Goal: Task Accomplishment & Management: Manage account settings

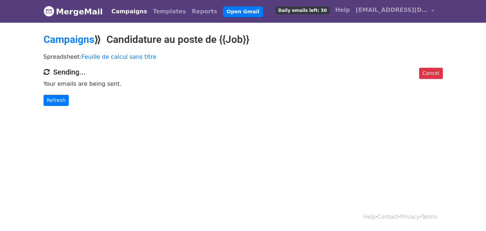
click at [60, 106] on body "MergeMail Campaigns Templates Reports Open Gmail Daily emails left: 50 Help sgh…" at bounding box center [243, 67] width 486 height 135
click at [56, 99] on link "Refresh" at bounding box center [57, 100] width 26 height 11
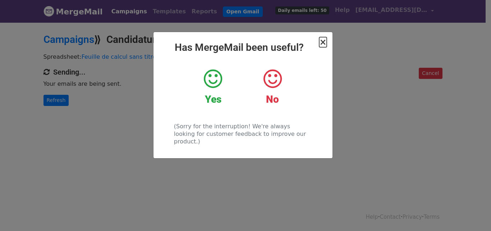
click at [324, 40] on span "×" at bounding box center [322, 42] width 7 height 10
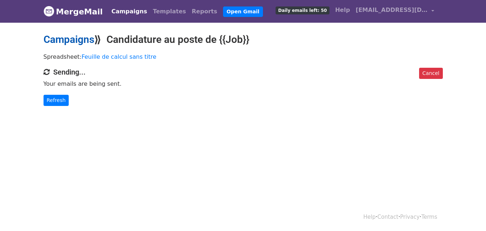
click at [77, 41] on link "Campaigns" at bounding box center [69, 39] width 51 height 12
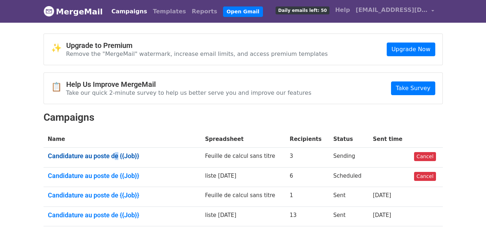
drag, startPoint x: 119, startPoint y: 160, endPoint x: 115, endPoint y: 156, distance: 5.1
click at [115, 156] on td "Candidature au poste de {{Job}}" at bounding box center [123, 157] width 158 height 20
click at [115, 156] on link "Candidature au poste de {{Job}}" at bounding box center [122, 156] width 149 height 8
